Goal: Information Seeking & Learning: Check status

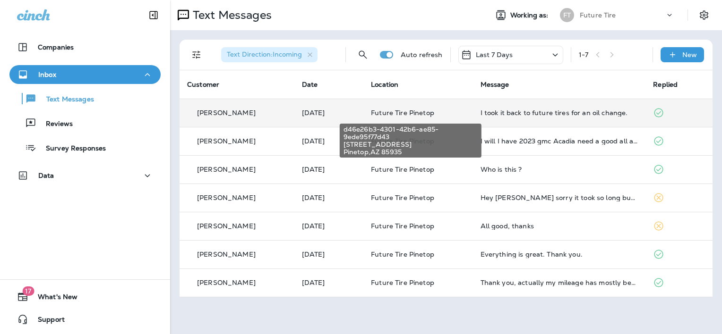
click at [397, 111] on span "Future Tire Pinetop" at bounding box center [402, 113] width 63 height 9
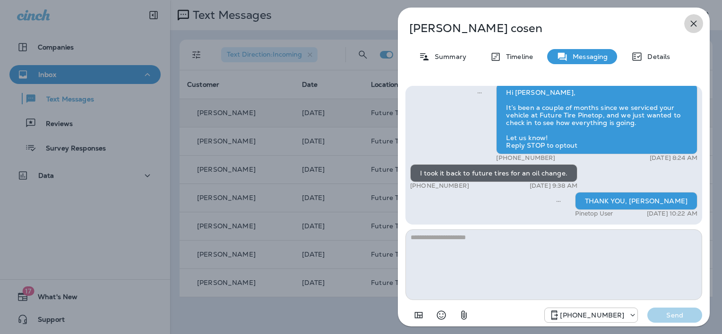
click at [693, 23] on icon "button" at bounding box center [694, 24] width 6 height 6
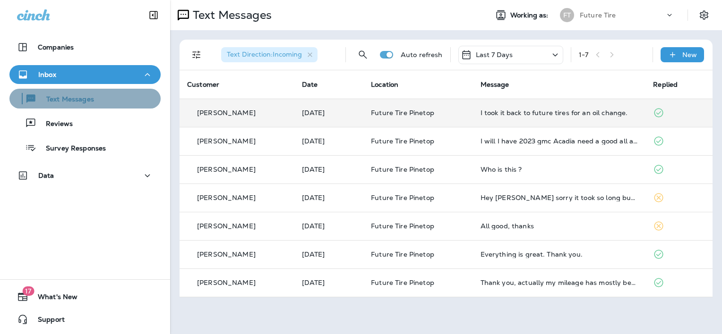
click at [100, 98] on div "Text Messages" at bounding box center [85, 99] width 144 height 14
